Goal: Navigation & Orientation: Find specific page/section

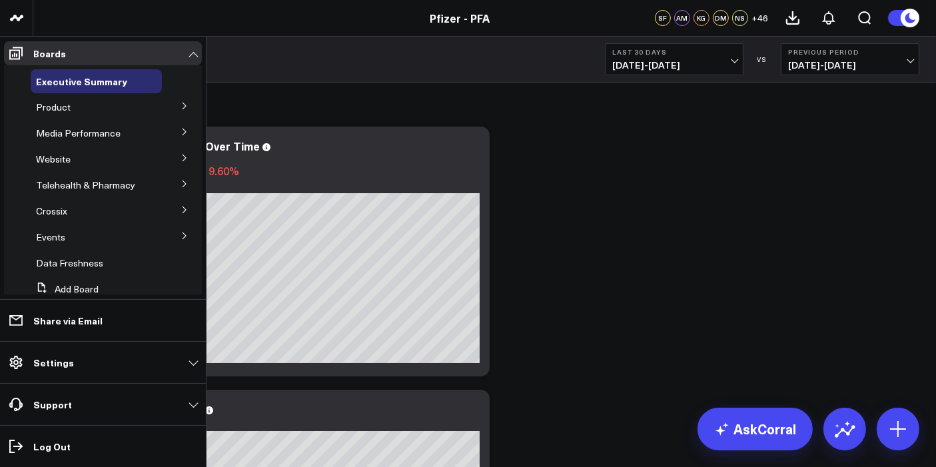
click at [181, 103] on icon at bounding box center [185, 106] width 8 height 8
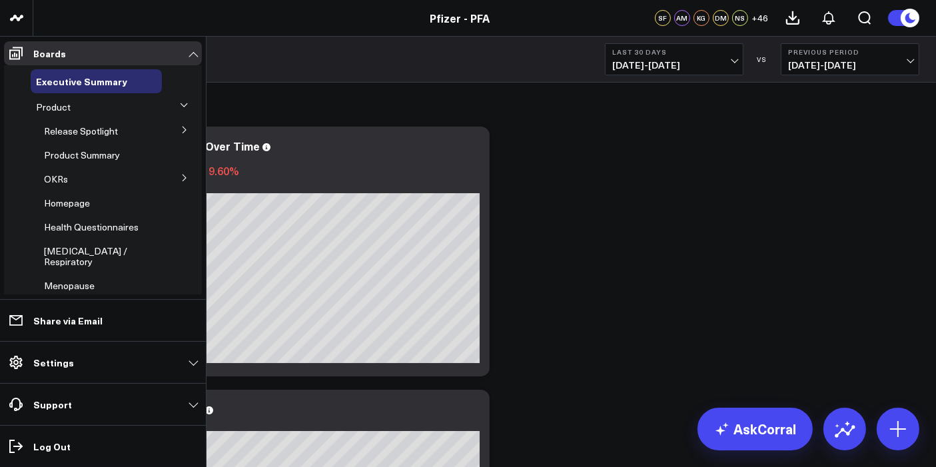
click at [178, 136] on button at bounding box center [184, 129] width 35 height 20
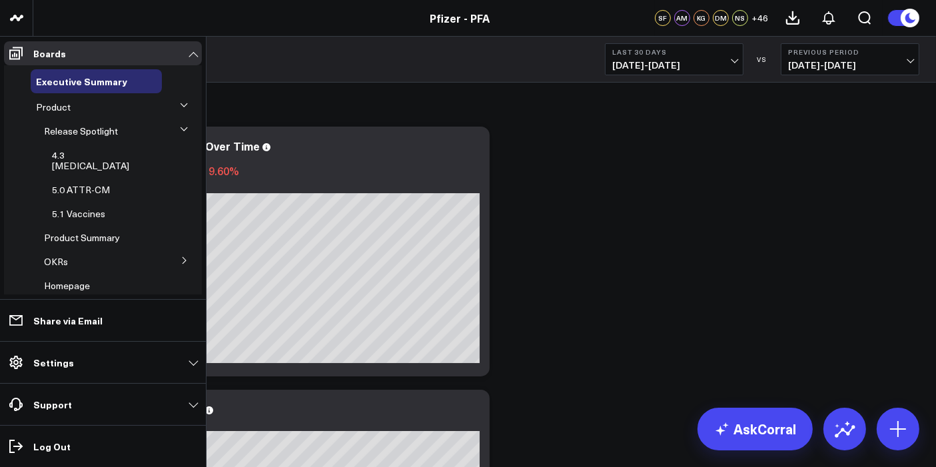
click at [82, 207] on span "5.1 Vaccines" at bounding box center [78, 213] width 53 height 13
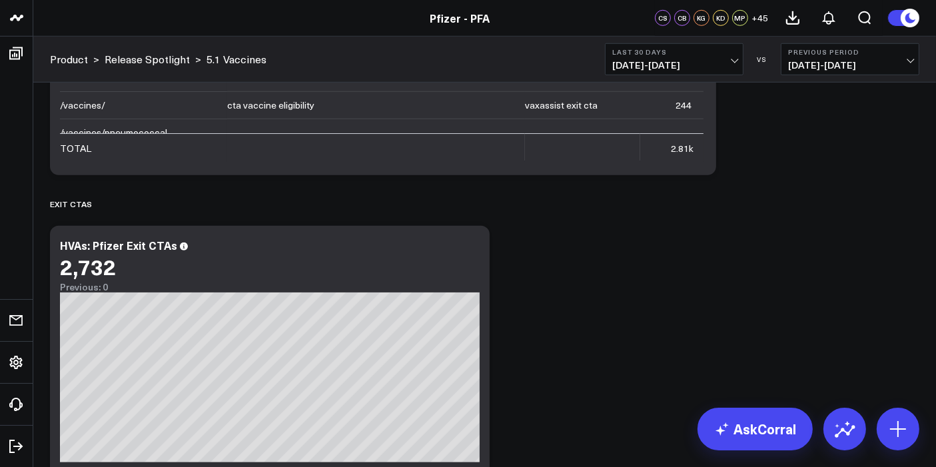
scroll to position [5595, 0]
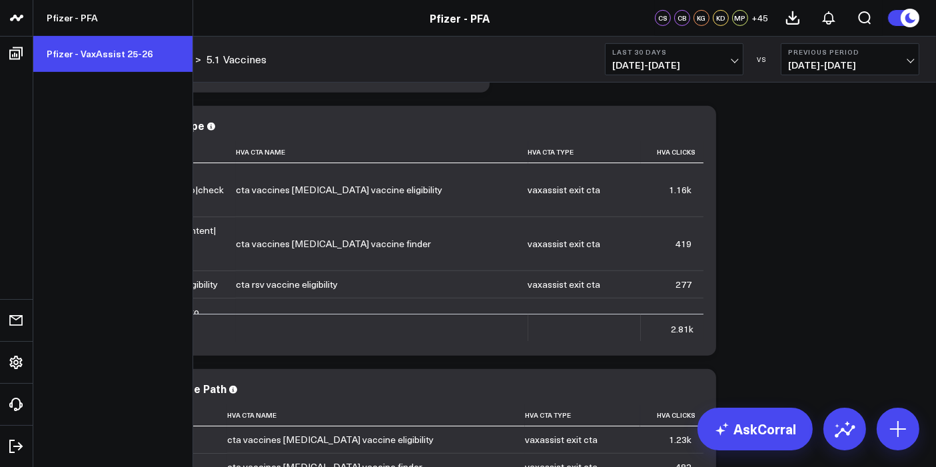
click at [93, 57] on link "Pfizer - VaxAssist 25-26" at bounding box center [112, 54] width 159 height 36
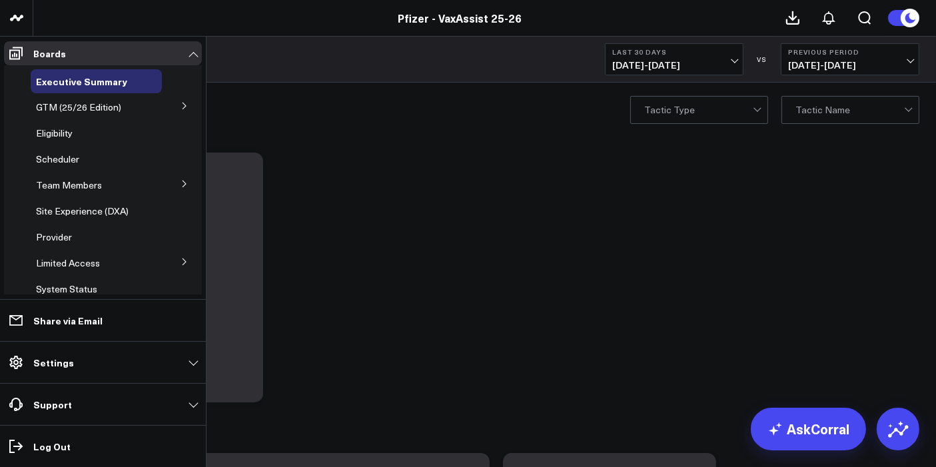
scroll to position [27, 0]
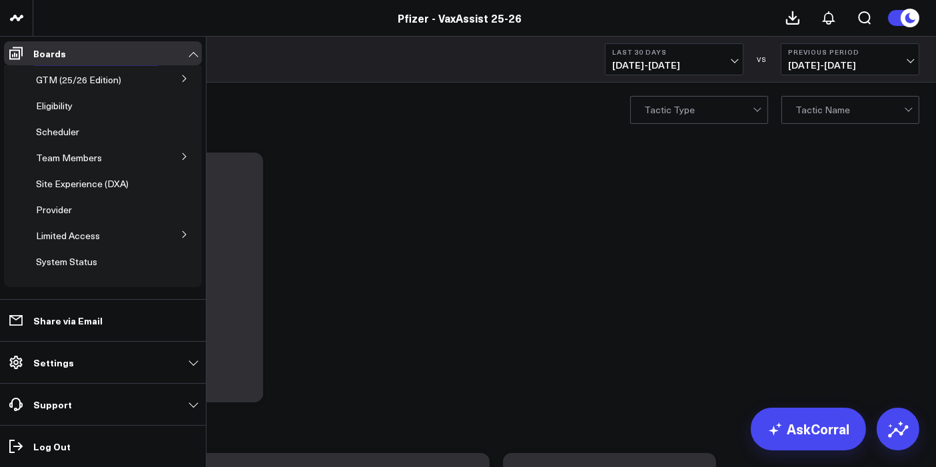
click at [181, 238] on icon at bounding box center [185, 235] width 8 height 8
click at [99, 258] on span "PFA - Cross Domain" at bounding box center [86, 259] width 84 height 13
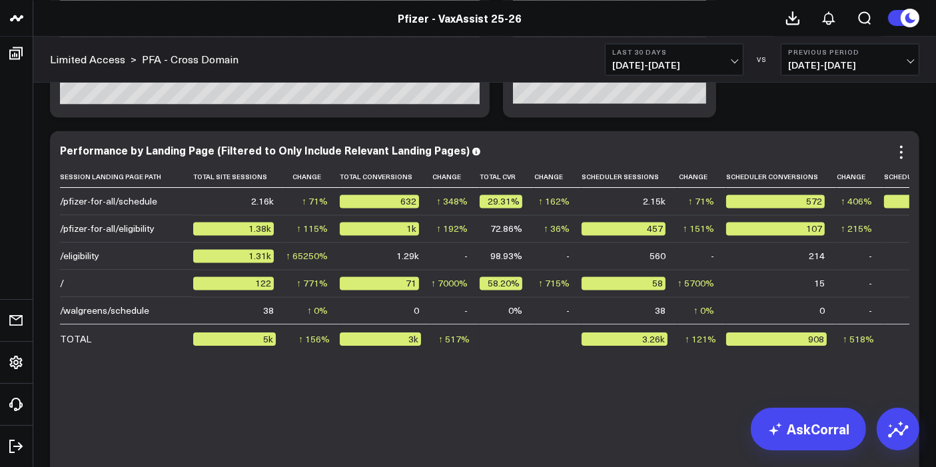
scroll to position [2736, 0]
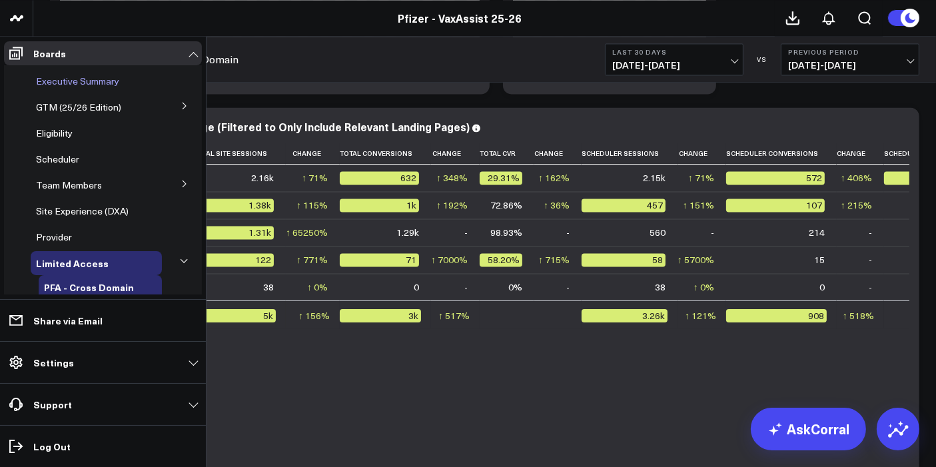
click at [77, 81] on span "Executive Summary" at bounding box center [77, 81] width 83 height 13
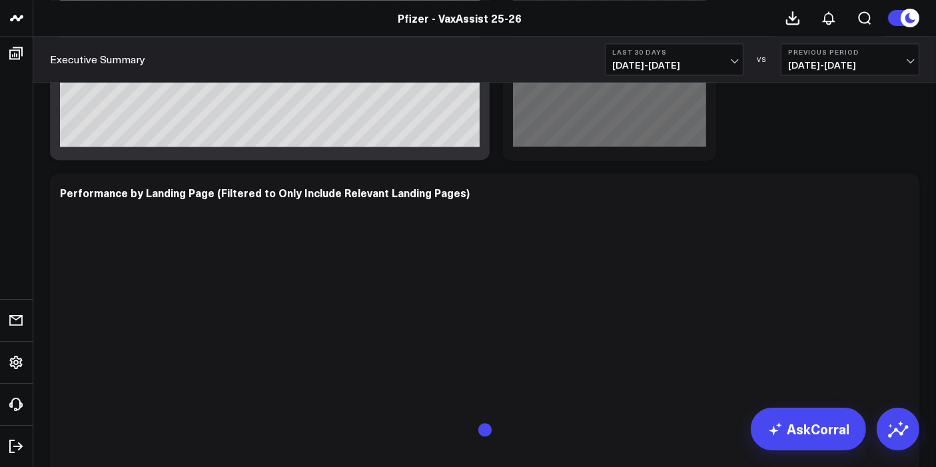
scroll to position [3012, 0]
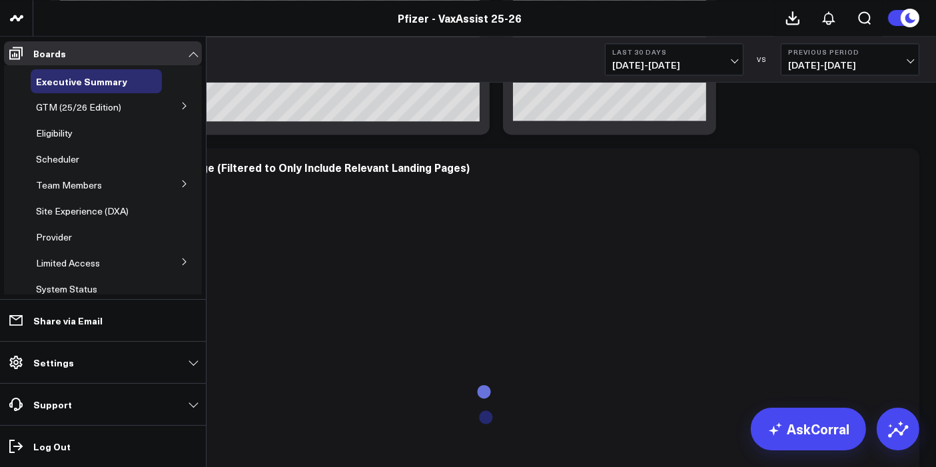
click at [161, 265] on li "Limited Access PFA - Cross Domain" at bounding box center [103, 263] width 198 height 24
click at [184, 263] on button at bounding box center [184, 261] width 35 height 20
click at [99, 288] on span "PFA - Cross Domain" at bounding box center [86, 287] width 84 height 13
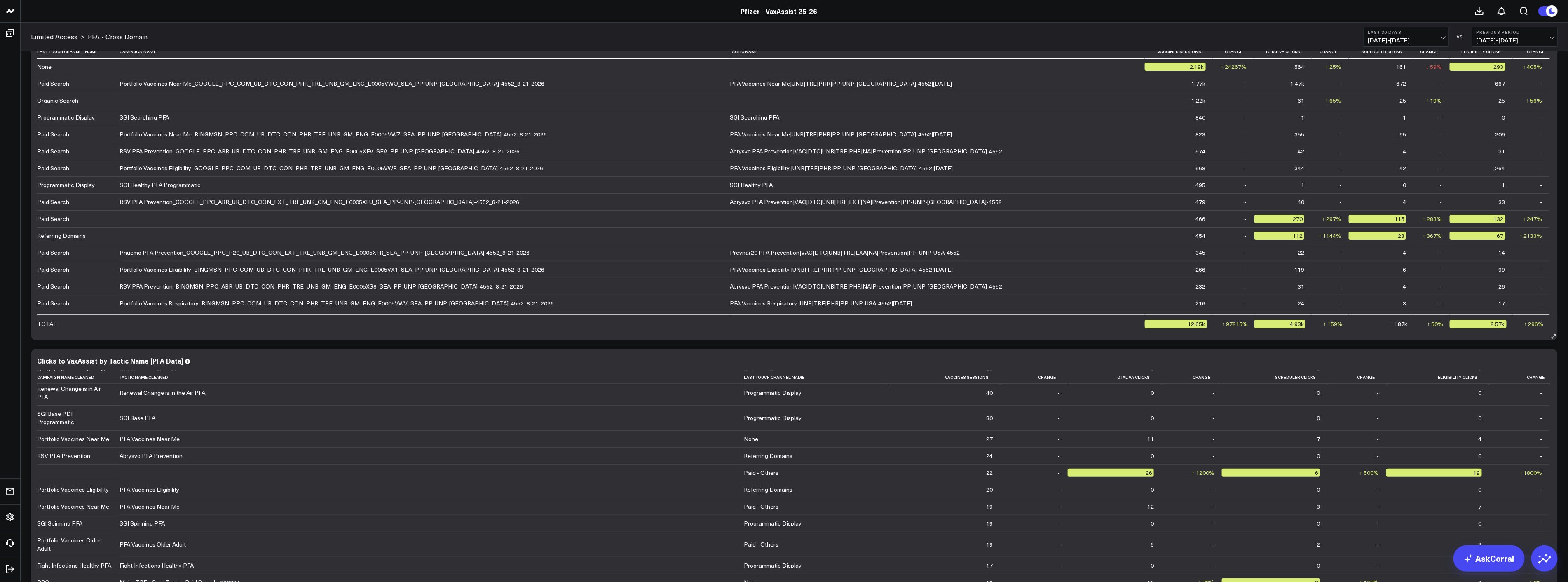
scroll to position [2875, 0]
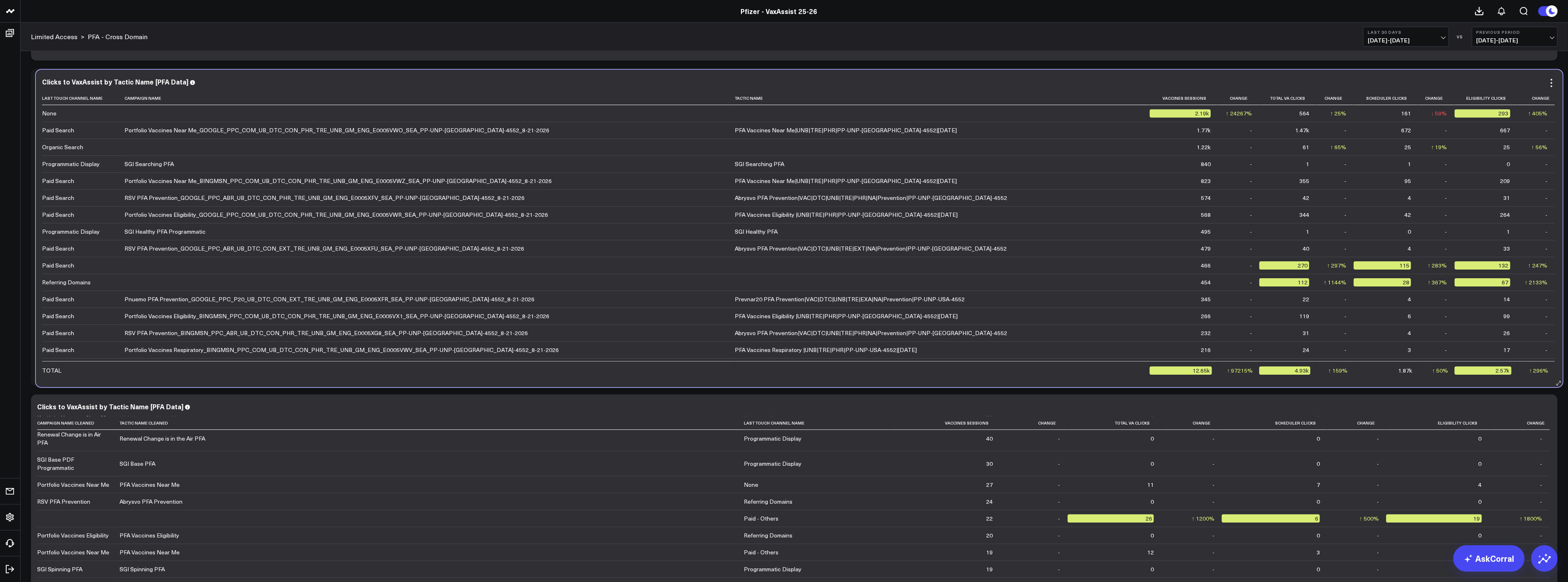
drag, startPoint x: 906, startPoint y: 361, endPoint x: 911, endPoint y: 362, distance: 5.1
click at [578, 288] on td at bounding box center [942, 370] width 415 height 18
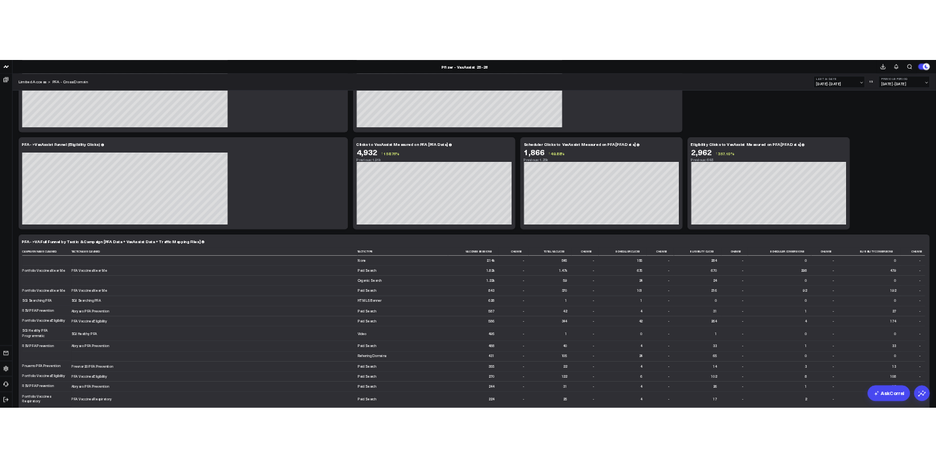
scroll to position [518, 0]
